Goal: Task Accomplishment & Management: Manage account settings

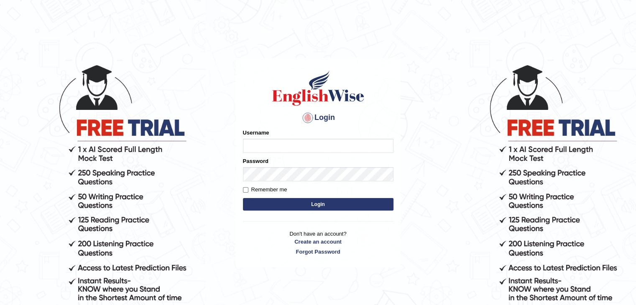
click at [304, 146] on input "Username" at bounding box center [318, 146] width 151 height 14
type input "sayaronel6"
click at [243, 198] on button "Login" at bounding box center [318, 204] width 151 height 13
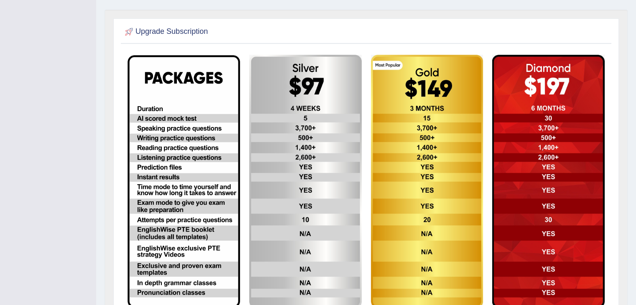
scroll to position [190, 0]
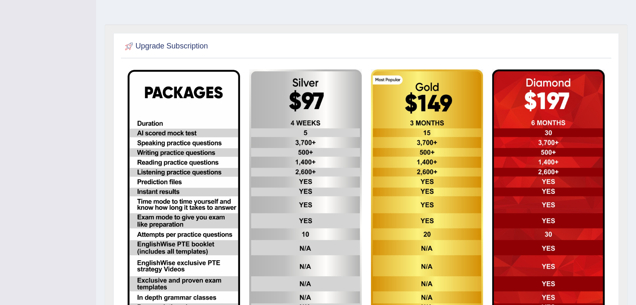
click at [61, 79] on div "Toggle navigation Ronel Say-a Toggle navigation Username: sayaronel6 Access Typ…" at bounding box center [318, 97] width 636 height 574
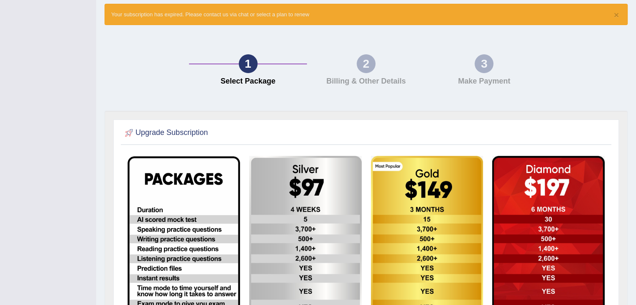
scroll to position [97, 0]
